Goal: Task Accomplishment & Management: Manage account settings

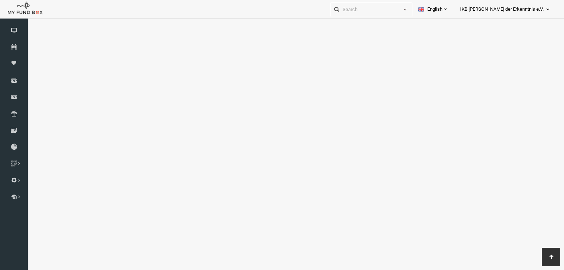
scroll to position [207, 0]
select select "100"
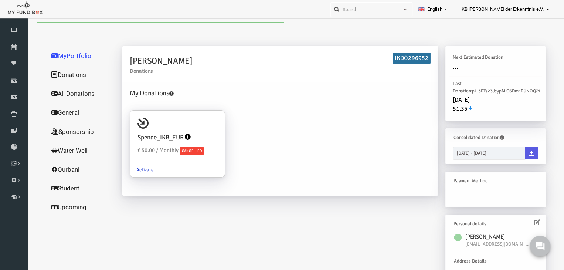
scroll to position [0, 0]
drag, startPoint x: 178, startPoint y: 60, endPoint x: 116, endPoint y: 57, distance: 61.8
click at [116, 57] on div "Khudzia Sahid Donations IKDO296952" at bounding box center [269, 64] width 315 height 36
copy h2 "Khudzia Sahid"
click at [194, 82] on div "Khudzia Sahid Donations IKDO296952" at bounding box center [269, 64] width 315 height 36
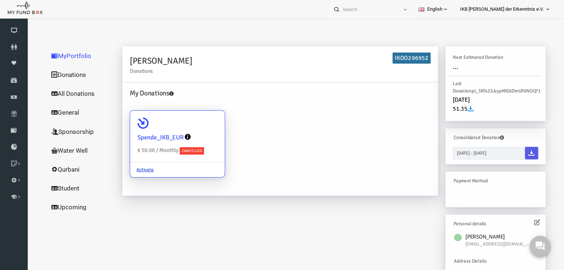
click at [179, 135] on icon at bounding box center [177, 137] width 6 height 6
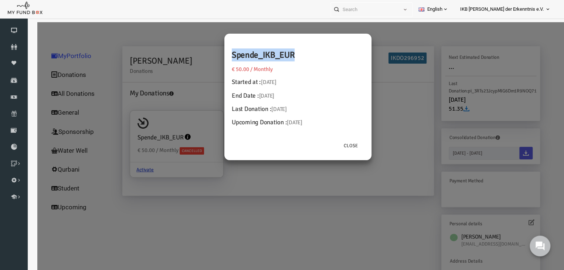
drag, startPoint x: 290, startPoint y: 51, endPoint x: 211, endPoint y: 49, distance: 79.1
click at [211, 49] on div "Spende_IKB_EUR € 50.00 / Monthly Started at : 31.08.2024 End Date : 19.08.2025 …" at bounding box center [290, 165] width 526 height 287
copy h2 "Spende_IKB_EUR"
click at [100, 174] on div "Spende_IKB_EUR € 50.00 / Monthly Started at : 31.08.2024 End Date : 19.08.2025 …" at bounding box center [290, 165] width 526 height 287
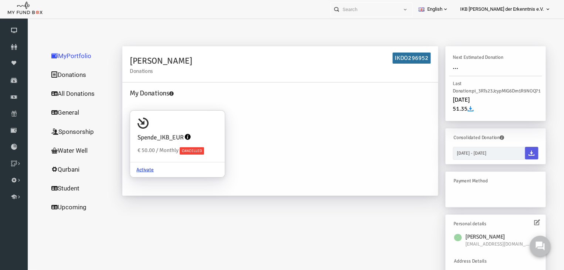
click at [69, 91] on link "All Donations" at bounding box center [71, 93] width 74 height 19
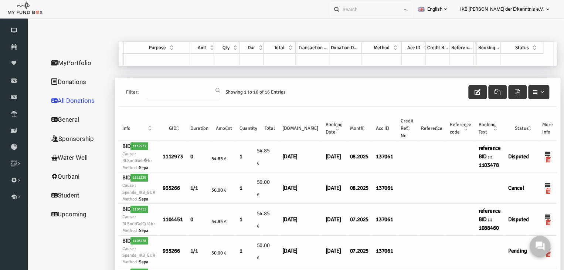
click at [309, 93] on div "Filter: Showing 1 to 16 of 16 Entries" at bounding box center [327, 92] width 438 height 29
click at [14, 44] on icon at bounding box center [14, 47] width 28 height 6
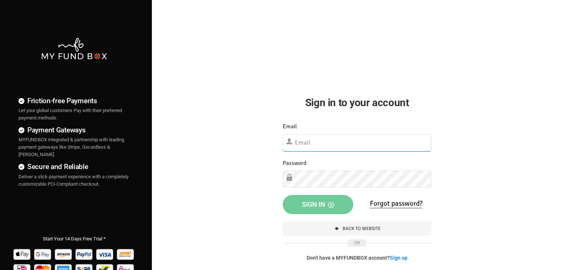
type input "[EMAIL_ADDRESS][DOMAIN_NAME]"
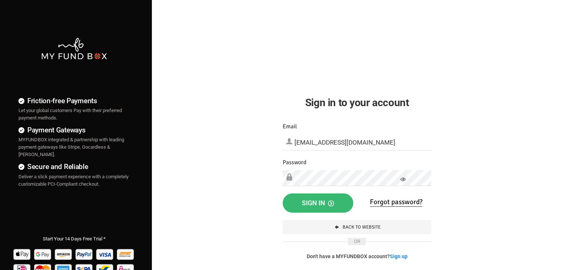
click at [331, 203] on icon "button" at bounding box center [331, 203] width 6 height 6
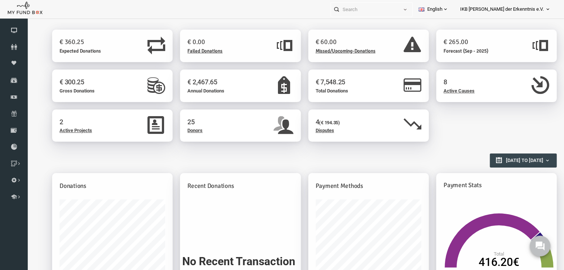
click at [180, 130] on span "Donors" at bounding box center [184, 130] width 15 height 6
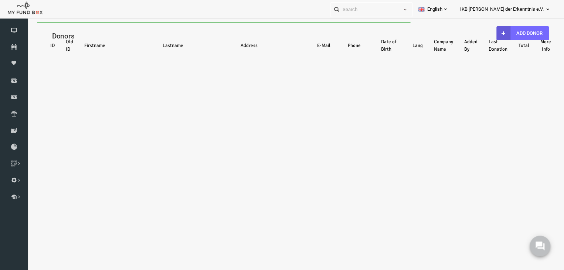
select select "100"
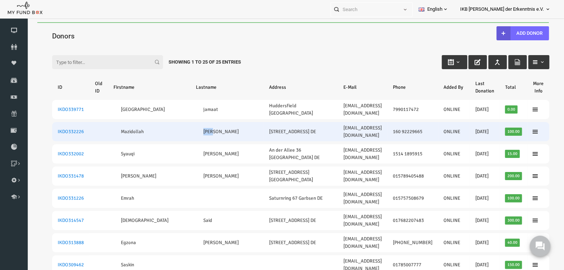
drag, startPoint x: 183, startPoint y: 124, endPoint x: 164, endPoint y: 124, distance: 18.5
click at [180, 124] on td "Azimi" at bounding box center [217, 131] width 74 height 19
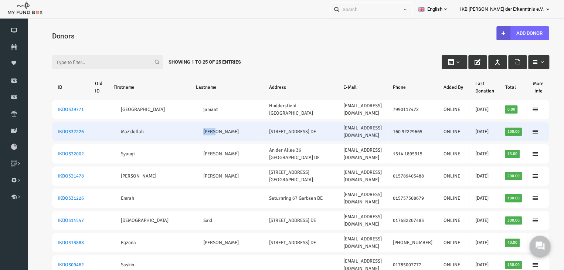
drag, startPoint x: 195, startPoint y: 123, endPoint x: 168, endPoint y: 123, distance: 27.0
click at [180, 123] on td "Azimi" at bounding box center [217, 131] width 74 height 19
copy link "Azimi"
drag, startPoint x: 139, startPoint y: 122, endPoint x: 108, endPoint y: 123, distance: 31.8
click at [108, 123] on td "Mazidollah" at bounding box center [138, 131] width 82 height 19
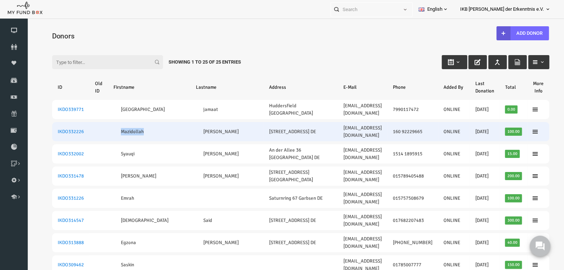
copy link "Mazidollah"
click at [62, 129] on link "IKDO332226" at bounding box center [60, 132] width 26 height 6
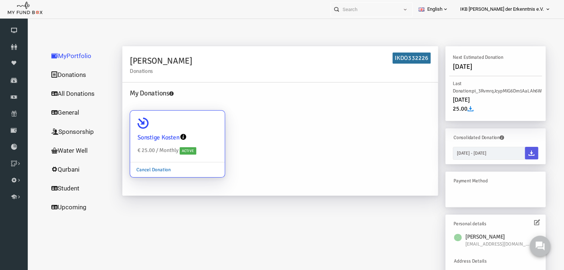
click at [140, 170] on link "Cancel Donation" at bounding box center [142, 170] width 47 height 14
click at [197, 128] on input "Sonstige Kosten € 25.00 / Monthly Active Cancel Donation" at bounding box center [204, 120] width 15 height 15
radio input "true"
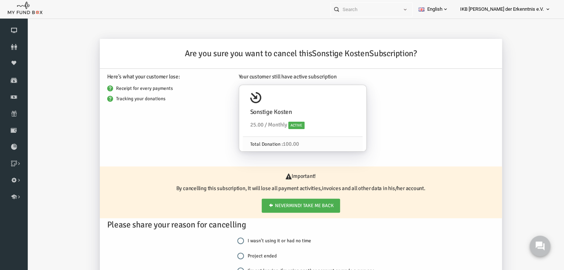
click at [169, 128] on div "Here's what your customer lose: Receipt for every payments Tracking your donati…" at bounding box center [159, 114] width 132 height 91
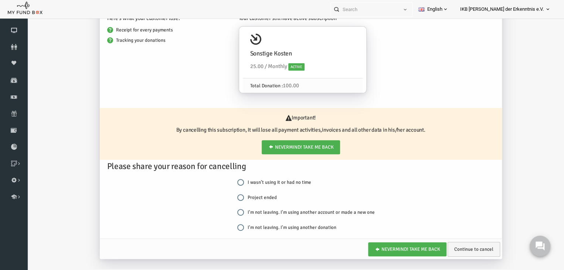
scroll to position [54, 0]
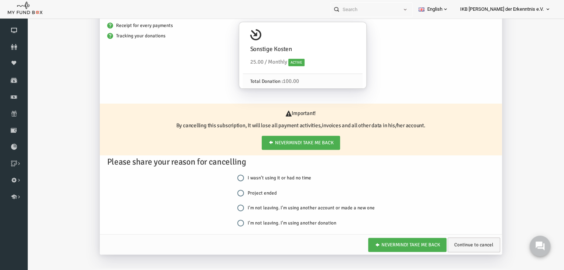
click at [232, 220] on input "I'm not leaving. I'm using another donation" at bounding box center [229, 222] width 7 height 7
radio input "true"
click at [463, 242] on link "Continue to cancel" at bounding box center [463, 244] width 52 height 15
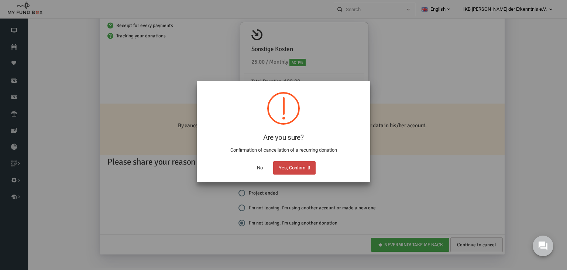
click at [299, 167] on button "Yes, Confirm it!" at bounding box center [294, 167] width 42 height 13
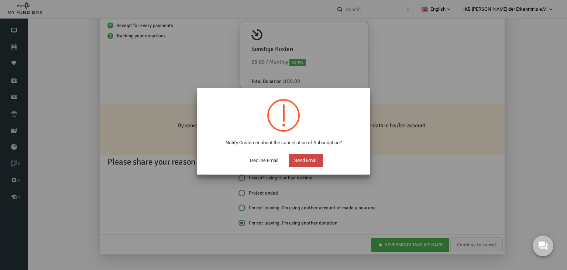
click at [312, 154] on button "Send Email" at bounding box center [306, 160] width 34 height 13
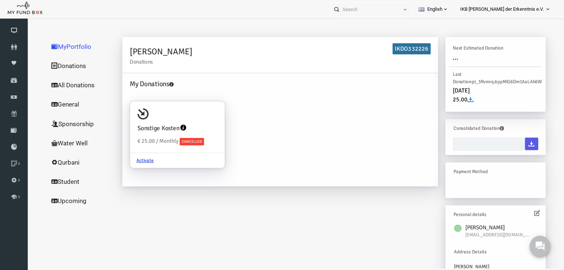
scroll to position [0, 0]
type input "20-08-2025 - 20-08-2025"
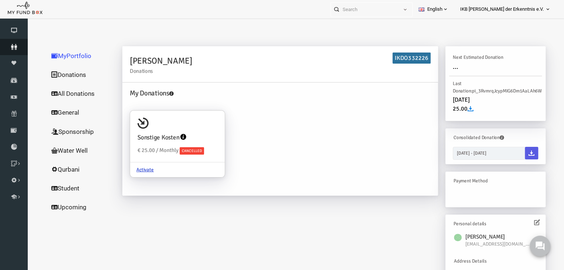
click at [0, 0] on span "Donors" at bounding box center [0, 0] width 0 height 0
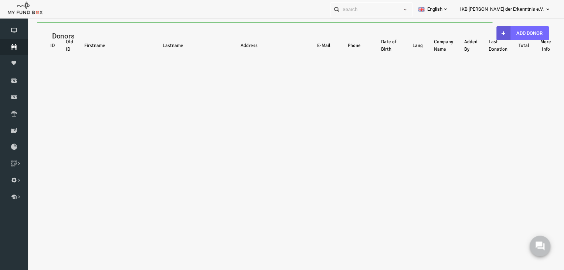
select select "100"
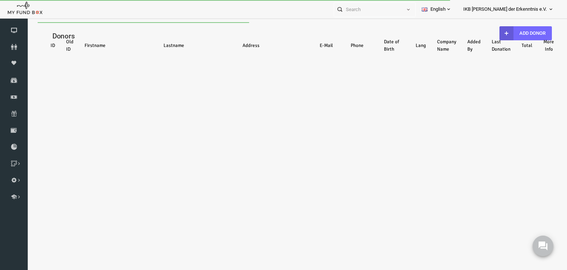
select select "100"
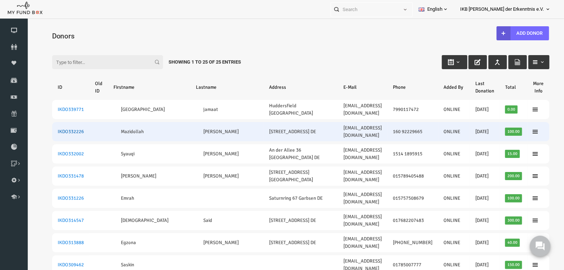
click at [59, 129] on link "IKDO332226" at bounding box center [60, 132] width 26 height 6
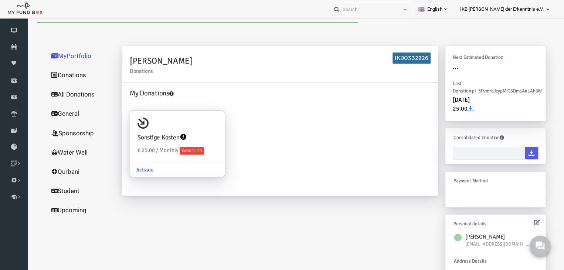
type input "20-08-2025 - 20-08-2025"
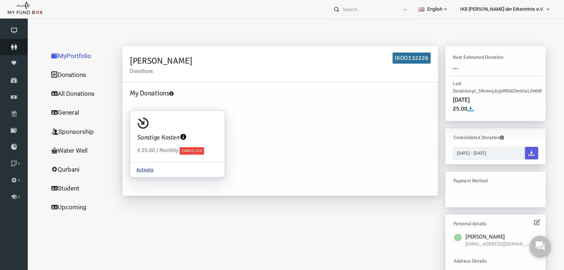
click at [0, 0] on span "Donors" at bounding box center [0, 0] width 0 height 0
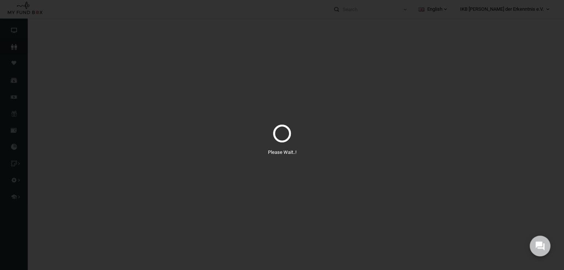
select select "100"
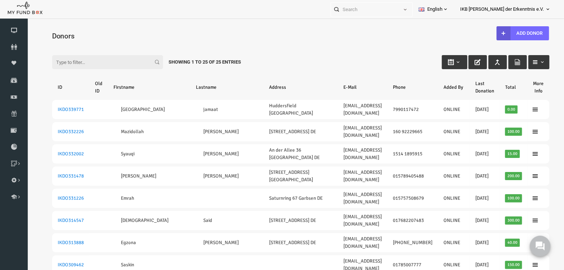
click at [218, 34] on h4 "Donors" at bounding box center [293, 36] width 504 height 11
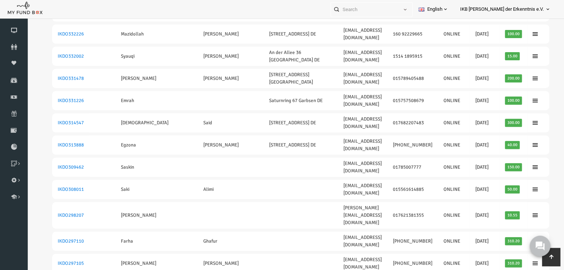
scroll to position [74, 0]
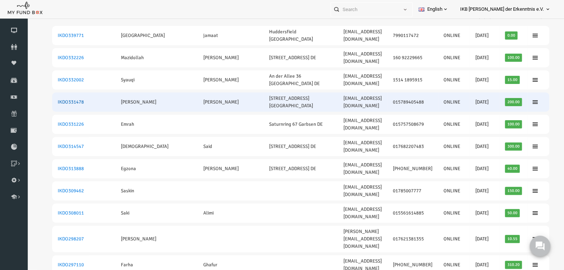
click at [57, 99] on link "IKDO331478" at bounding box center [60, 102] width 26 height 6
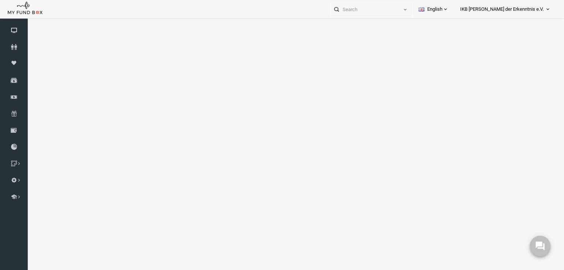
scroll to position [0, 0]
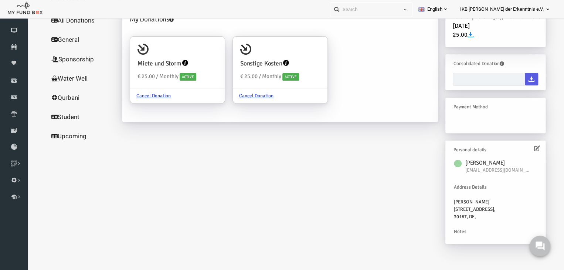
type input "20-08-2025 - 20-08-2025"
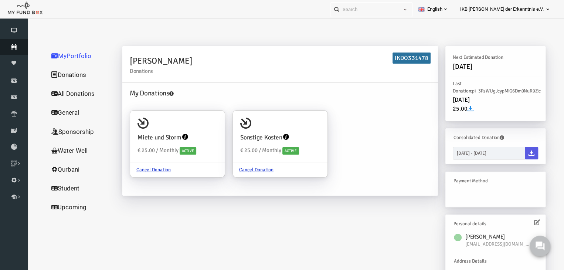
click at [14, 45] on icon at bounding box center [14, 47] width 28 height 6
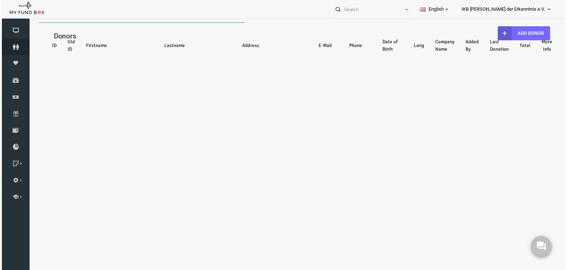
select select "100"
